Goal: Check status: Check status

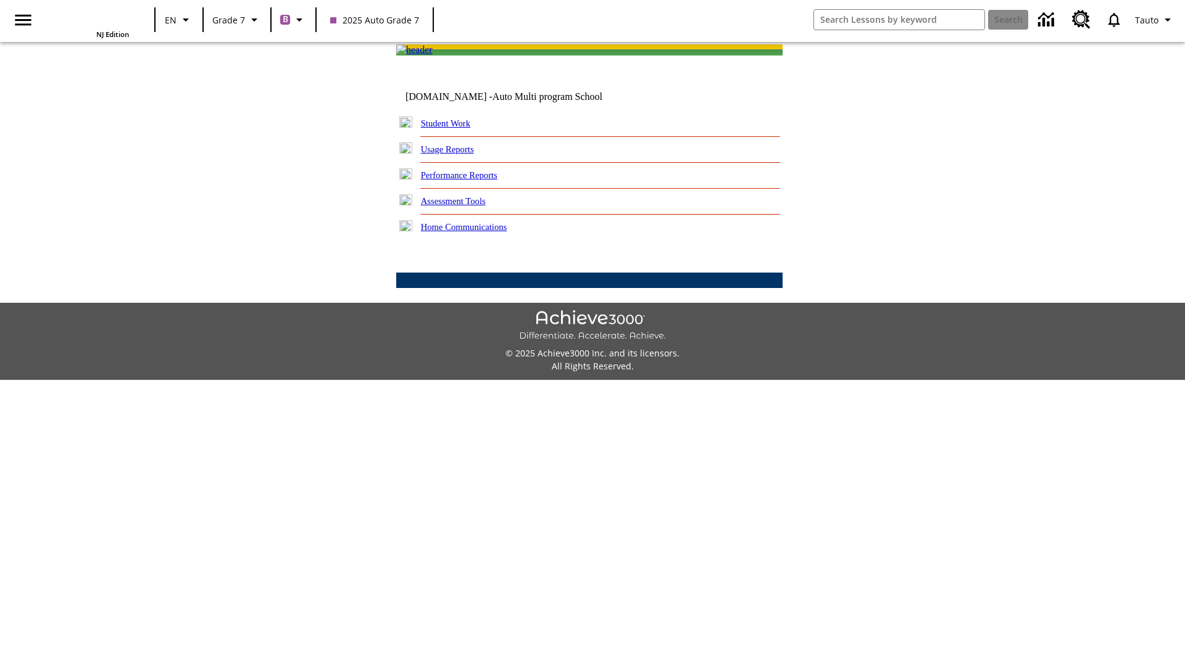
click at [453, 128] on link "Student Work" at bounding box center [445, 123] width 49 height 10
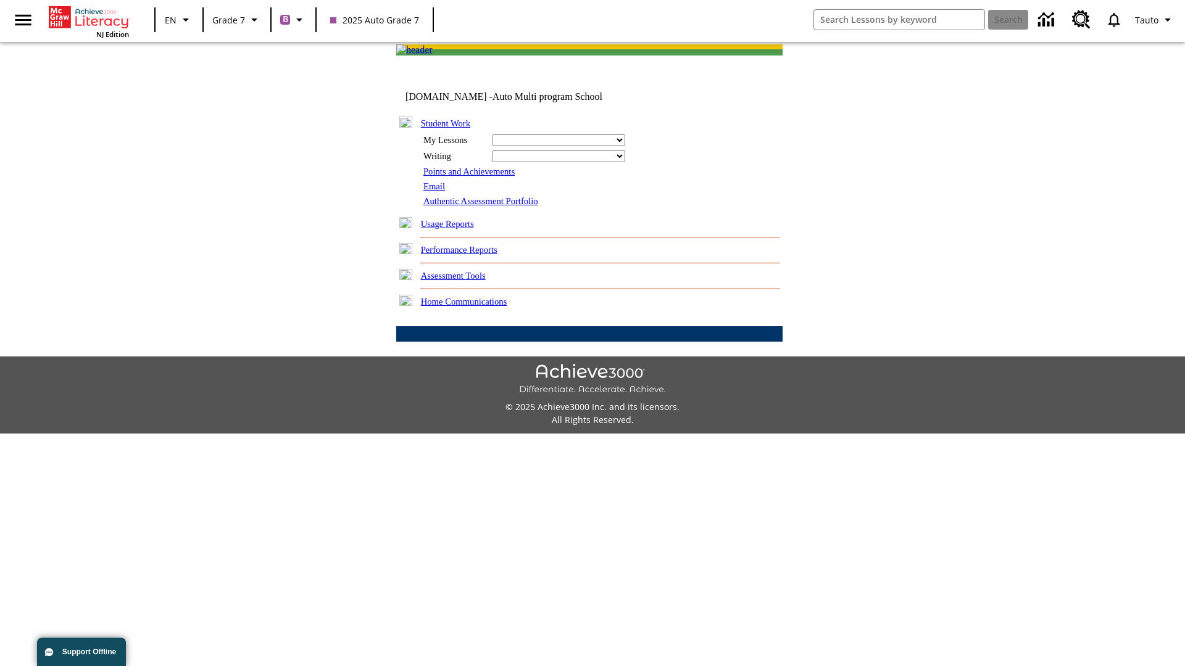
select select "/options/reports/?report_id=24&atype=1&section=2"
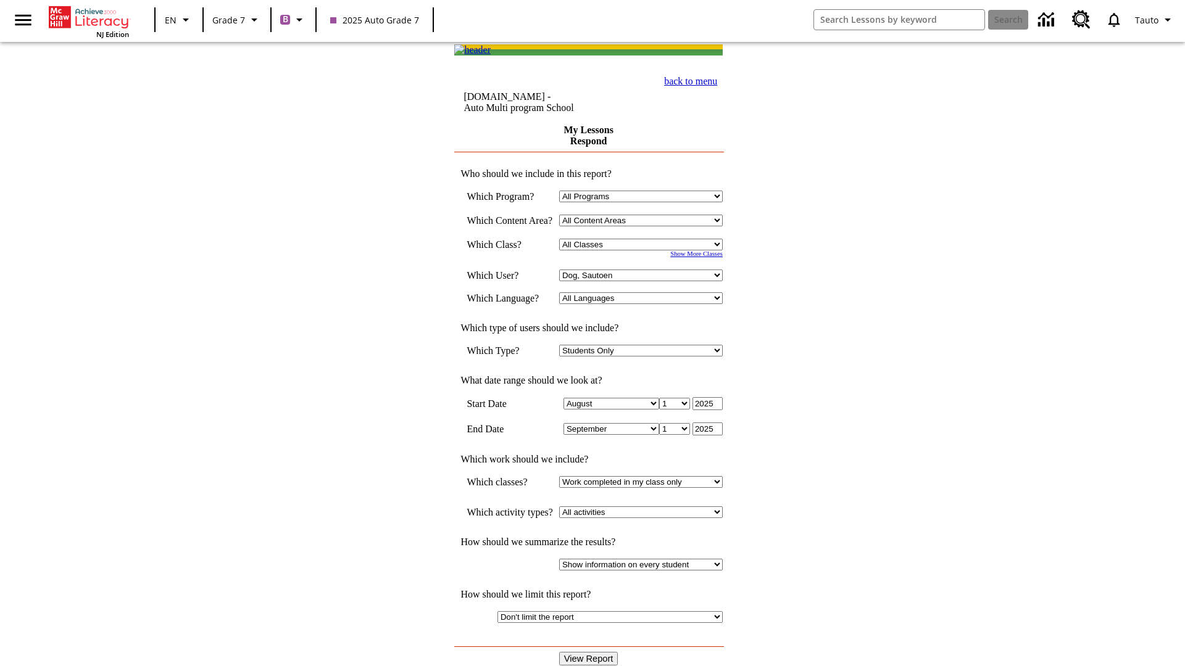
select select "21437138"
select select "4"
type input "2024"
click at [590, 652] on input "View Report" at bounding box center [588, 659] width 59 height 14
